Goal: Information Seeking & Learning: Learn about a topic

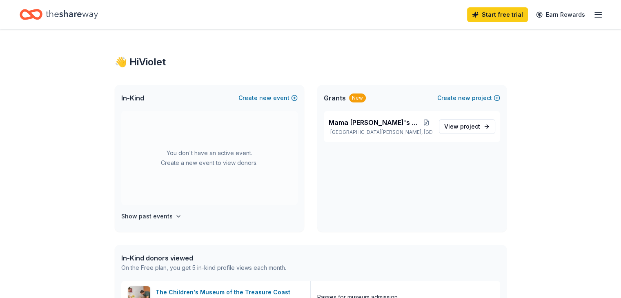
click at [593, 16] on icon "button" at bounding box center [598, 15] width 10 height 10
click at [354, 193] on div "Mama Pat's Kitchen Fund Fort Pierce, FL View project" at bounding box center [411, 171] width 189 height 121
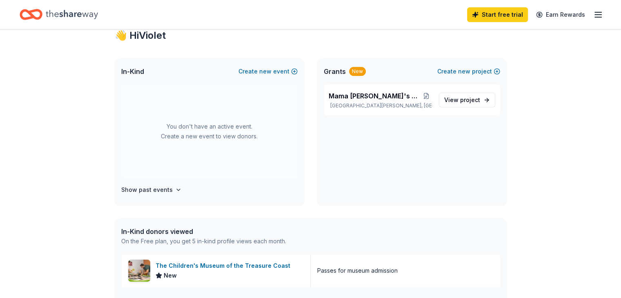
scroll to position [26, 0]
click at [473, 101] on span "project" at bounding box center [470, 100] width 20 height 7
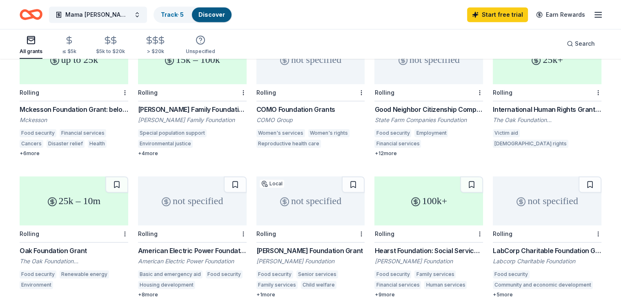
scroll to position [405, 0]
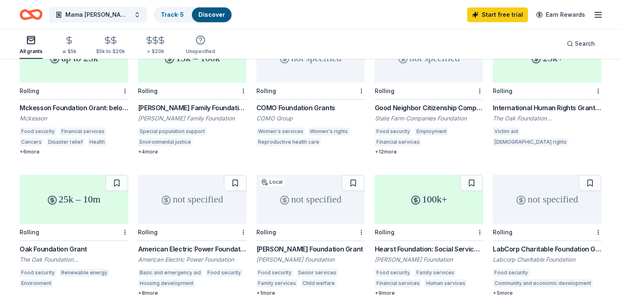
click at [415, 103] on div "Good Neighbor Citizenship Company Grants" at bounding box center [428, 108] width 109 height 10
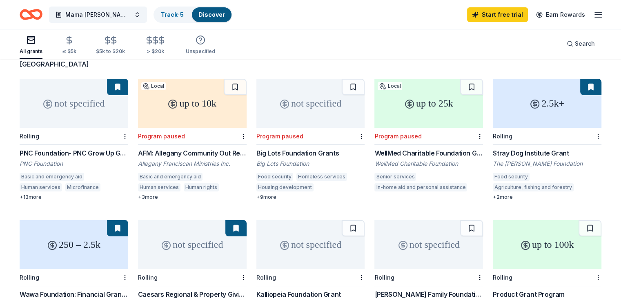
scroll to position [0, 0]
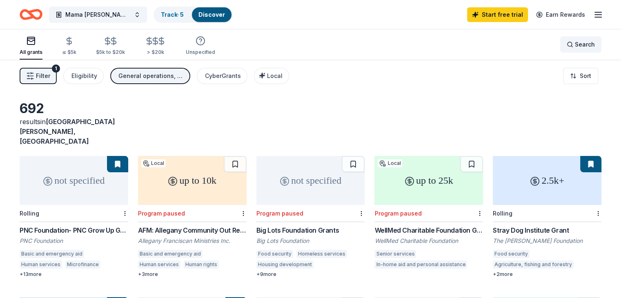
click at [575, 44] on span "Search" at bounding box center [585, 45] width 20 height 10
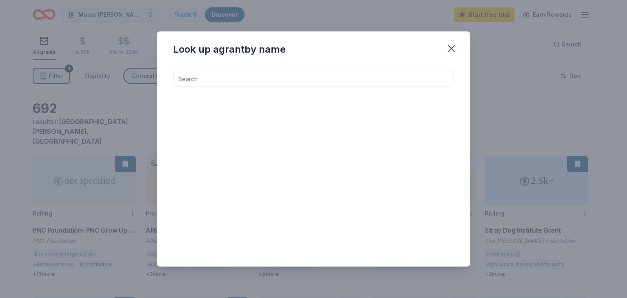
click at [291, 72] on input at bounding box center [313, 79] width 281 height 16
type input "f"
type input "t"
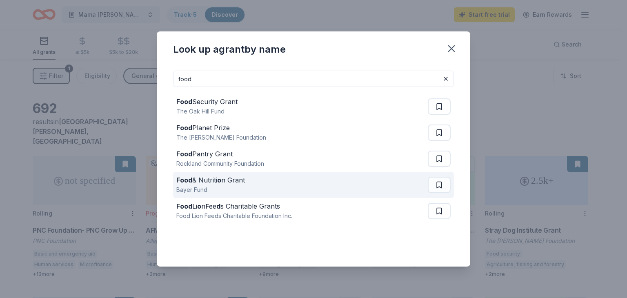
type input "food"
click at [225, 183] on div "Food & Nutriti o n Grant" at bounding box center [210, 180] width 69 height 10
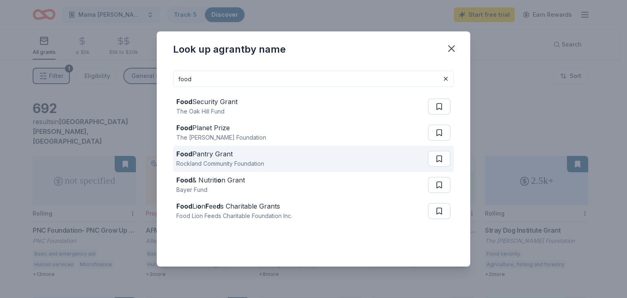
click at [261, 155] on div "Food Pantry Grant" at bounding box center [220, 154] width 88 height 10
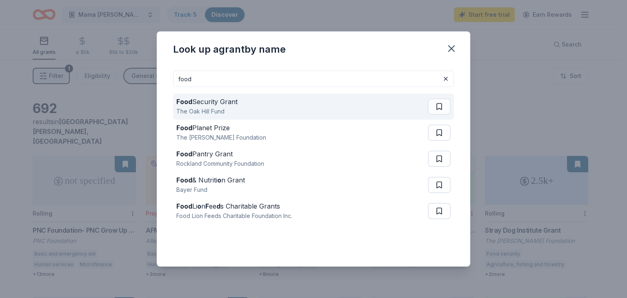
click at [182, 107] on div "The Oak Hill Fund" at bounding box center [206, 112] width 61 height 10
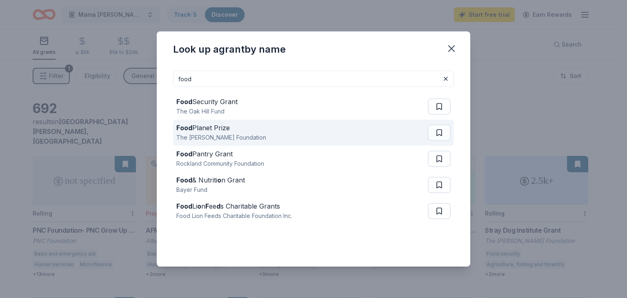
click at [200, 133] on div "The [PERSON_NAME] Foundation" at bounding box center [221, 138] width 90 height 10
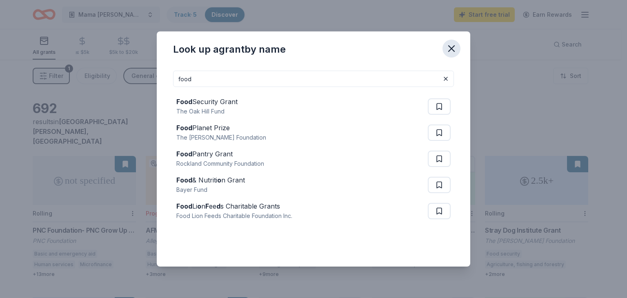
click at [451, 47] on icon "button" at bounding box center [451, 48] width 11 height 11
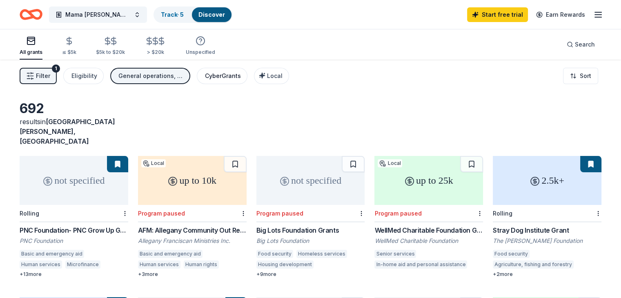
click at [227, 79] on div "CyberGrants" at bounding box center [223, 76] width 36 height 10
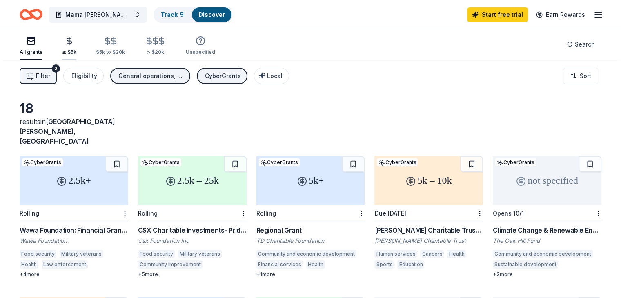
click at [74, 44] on icon "button" at bounding box center [68, 40] width 9 height 9
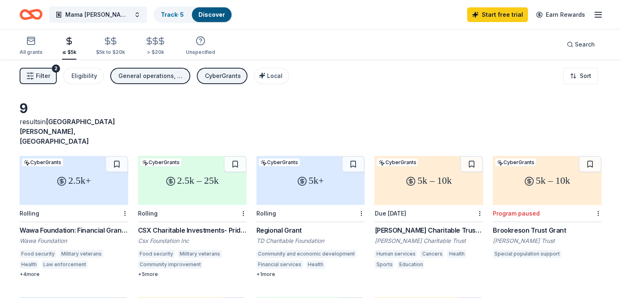
click at [200, 225] on div "CSX Charitable Investments- Pride in Service Grants" at bounding box center [192, 230] width 109 height 10
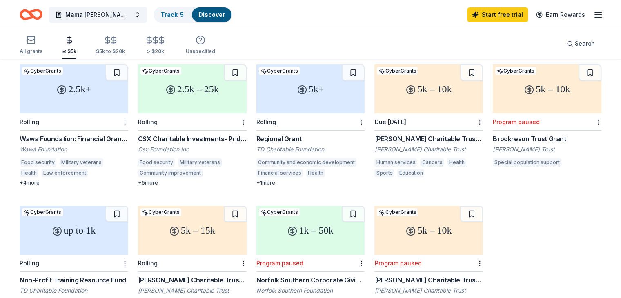
scroll to position [118, 0]
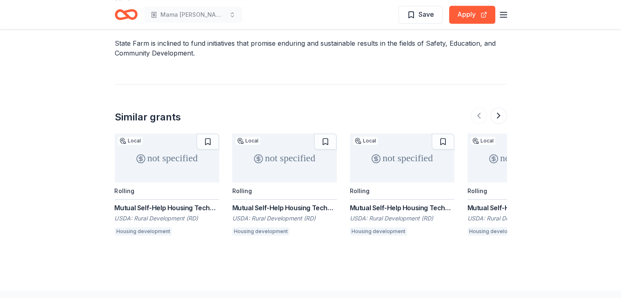
scroll to position [886, 0]
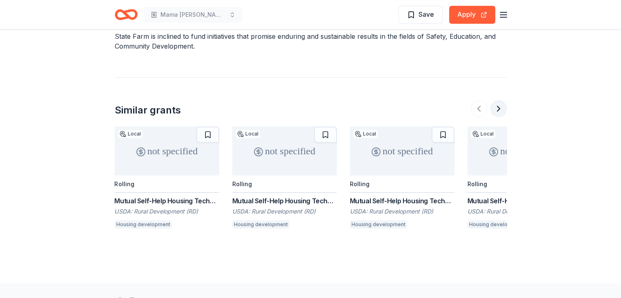
click at [501, 107] on button at bounding box center [498, 108] width 16 height 16
click at [498, 107] on button at bounding box center [498, 108] width 16 height 16
click at [497, 107] on button at bounding box center [498, 108] width 16 height 16
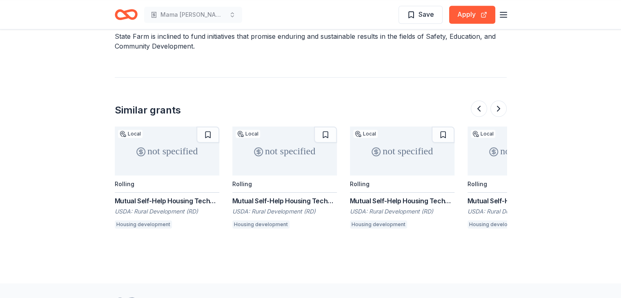
scroll to position [0, 770]
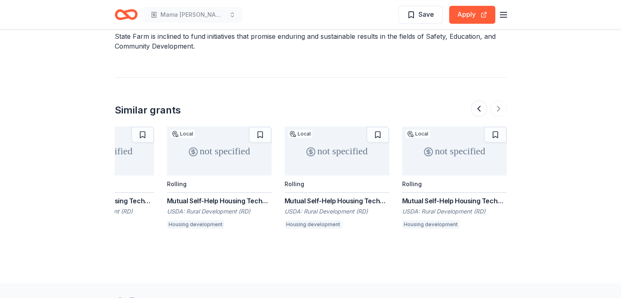
click at [494, 107] on div at bounding box center [489, 108] width 36 height 16
click at [497, 111] on div at bounding box center [489, 108] width 36 height 16
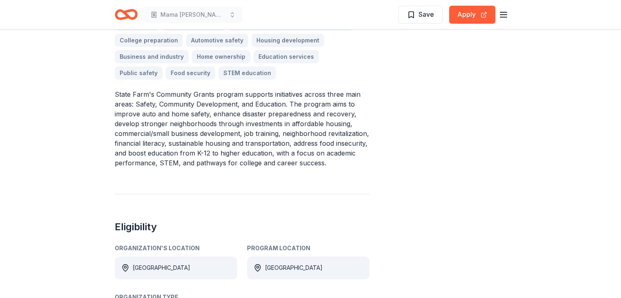
scroll to position [262, 0]
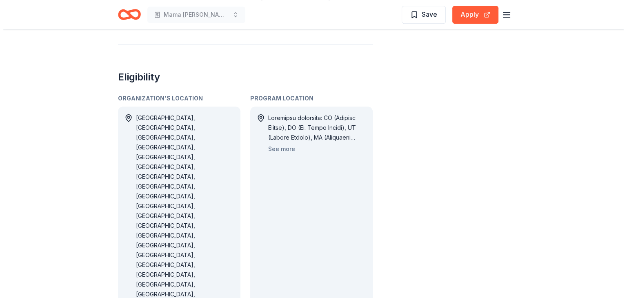
scroll to position [411, 0]
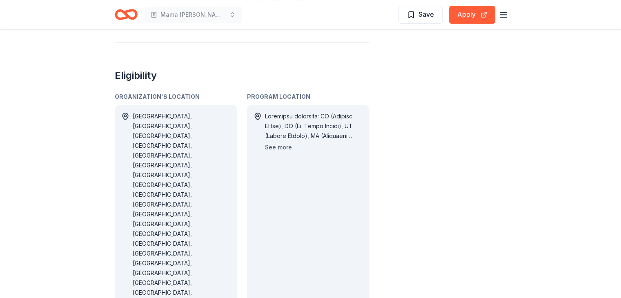
click at [278, 147] on button "See more" at bounding box center [278, 147] width 27 height 10
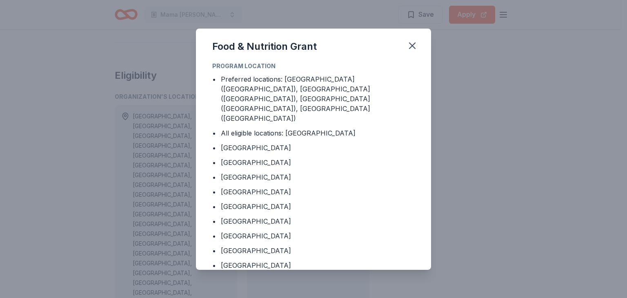
drag, startPoint x: 422, startPoint y: 72, endPoint x: 424, endPoint y: 79, distance: 6.7
click at [424, 79] on div "Program Location • Preferred locations: CA (Alameda County), MO (St. Louis Coun…" at bounding box center [313, 165] width 235 height 209
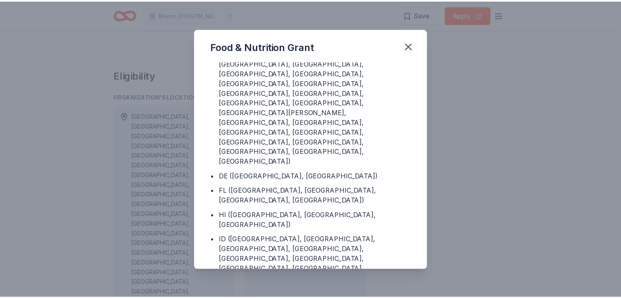
scroll to position [717, 0]
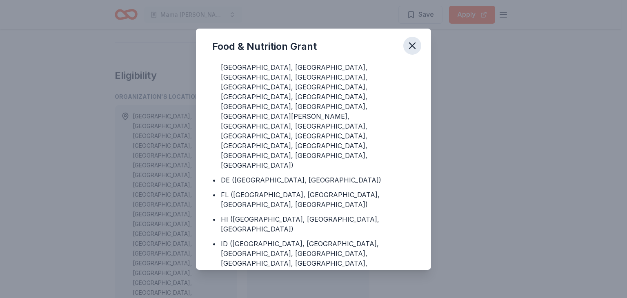
click at [410, 46] on icon "button" at bounding box center [411, 45] width 11 height 11
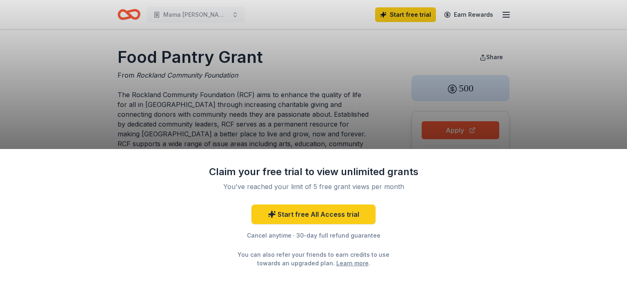
click at [576, 102] on div "Claim your free trial to view unlimited grants You've reached your limit of 5 f…" at bounding box center [313, 149] width 627 height 298
click at [377, 98] on div "Claim your free trial to view unlimited grants You've reached your limit of 5 f…" at bounding box center [313, 149] width 627 height 298
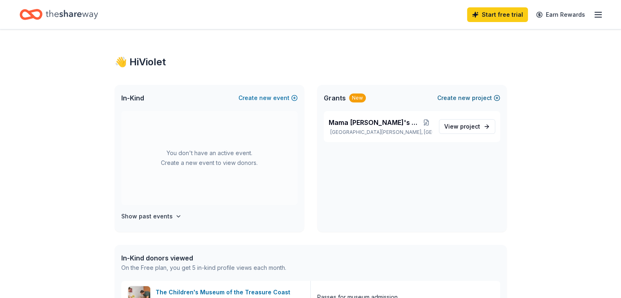
click at [468, 97] on span "new" at bounding box center [464, 98] width 12 height 10
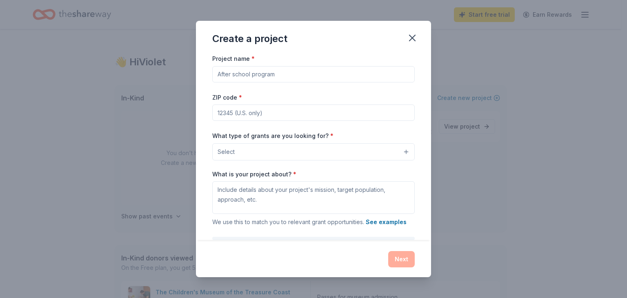
drag, startPoint x: 416, startPoint y: 36, endPoint x: 424, endPoint y: 54, distance: 19.4
click at [416, 36] on icon "button" at bounding box center [411, 37] width 11 height 11
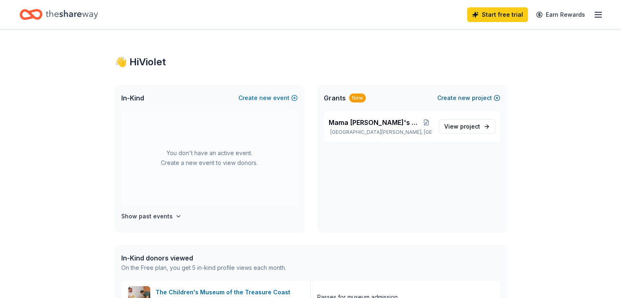
click at [477, 94] on button "Create new project" at bounding box center [468, 98] width 63 height 10
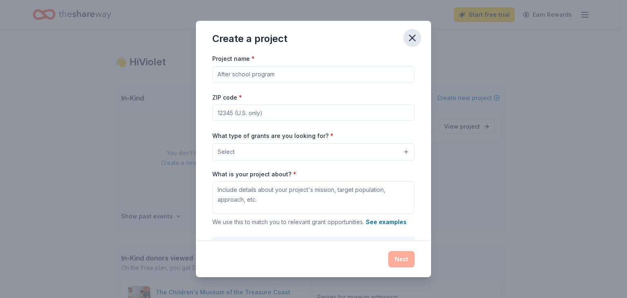
click at [416, 39] on icon "button" at bounding box center [411, 37] width 11 height 11
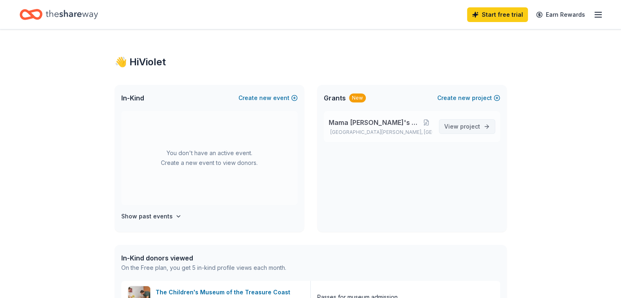
click at [468, 123] on span "project" at bounding box center [470, 126] width 20 height 7
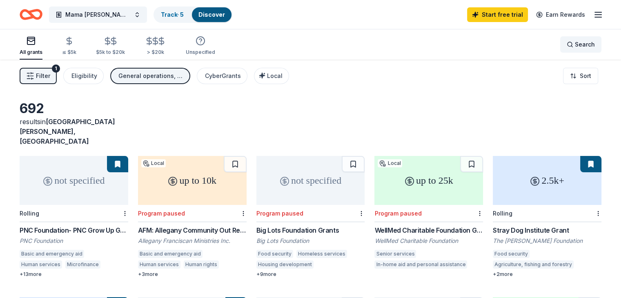
click at [566, 47] on div "Search" at bounding box center [580, 45] width 28 height 10
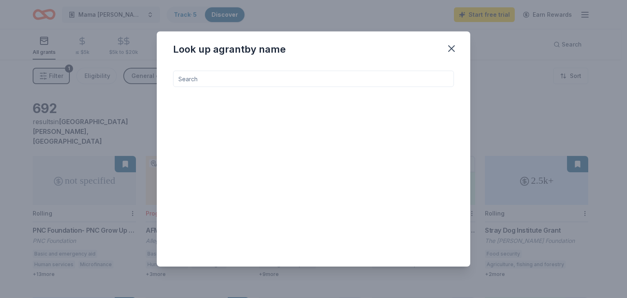
click at [365, 82] on input at bounding box center [313, 79] width 281 height 16
type input "a"
type input "c"
type input "p"
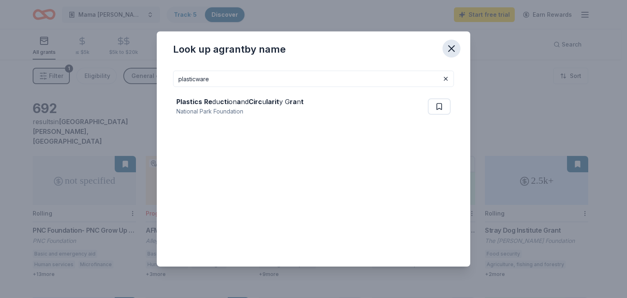
type input "plasticware"
click at [449, 46] on icon "button" at bounding box center [451, 49] width 6 height 6
